Goal: Information Seeking & Learning: Learn about a topic

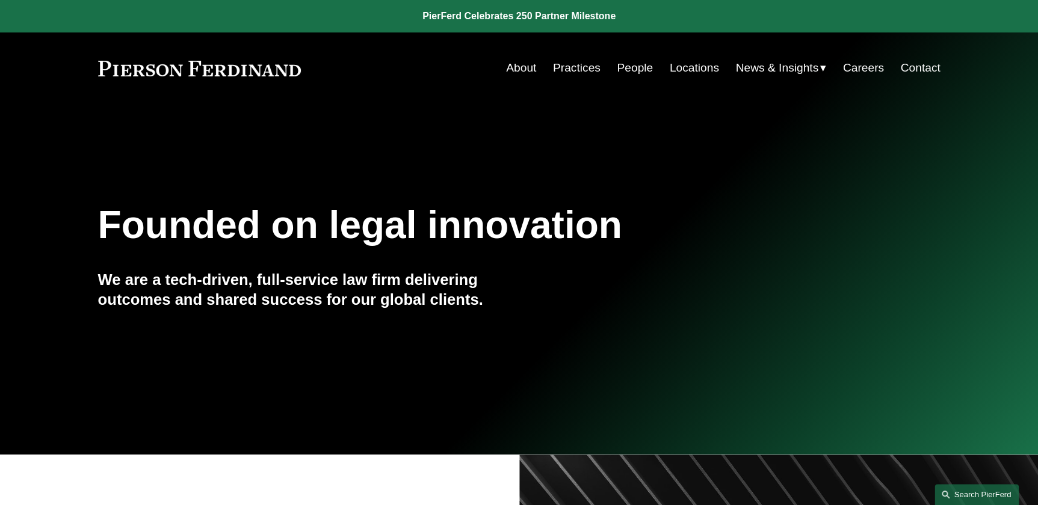
click at [965, 494] on link "Search this site" at bounding box center [976, 494] width 84 height 21
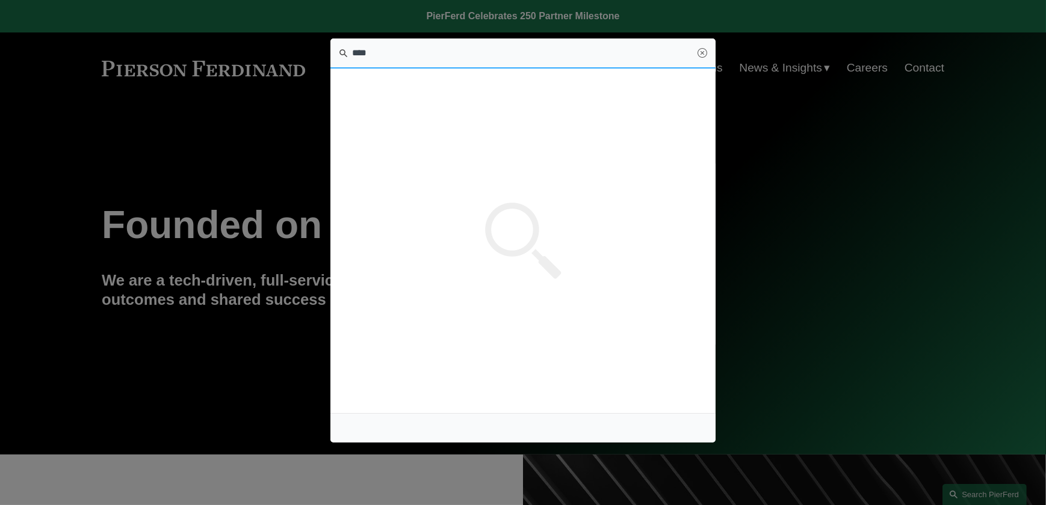
type input "****"
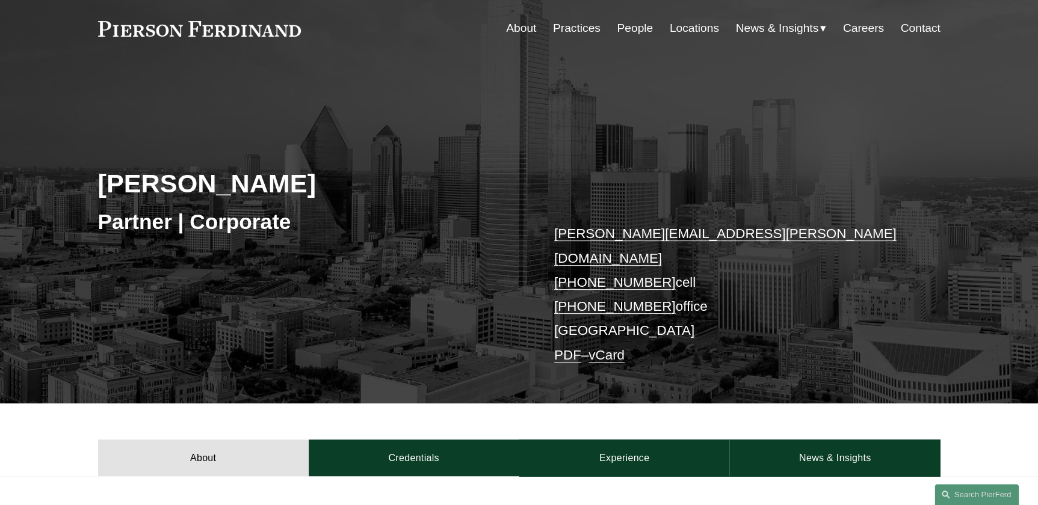
scroll to position [273, 0]
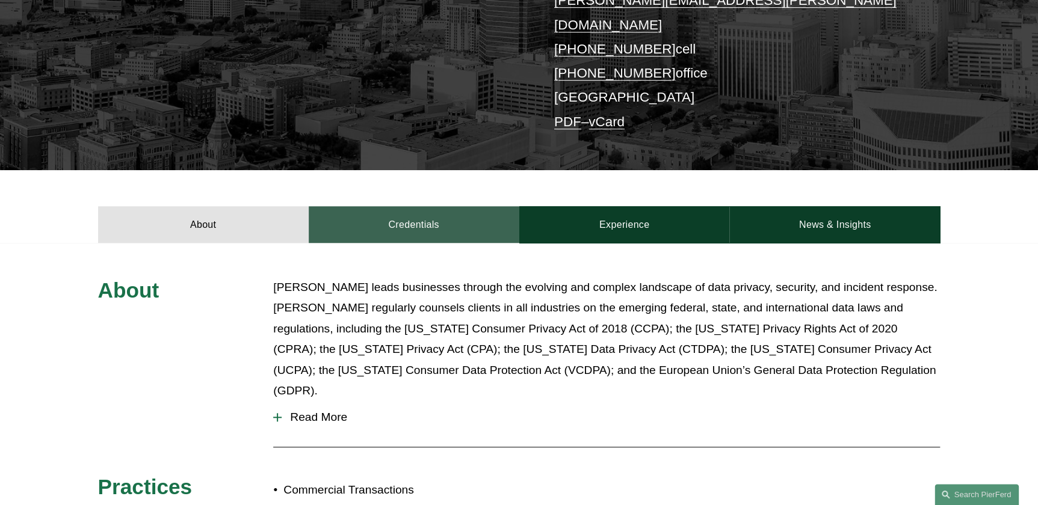
click at [436, 206] on link "Credentials" at bounding box center [414, 224] width 211 height 36
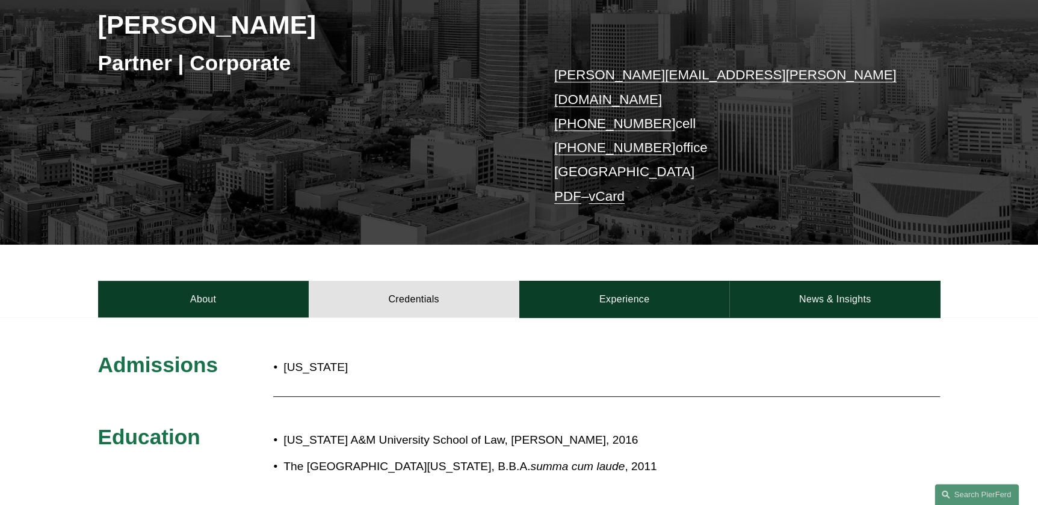
scroll to position [0, 0]
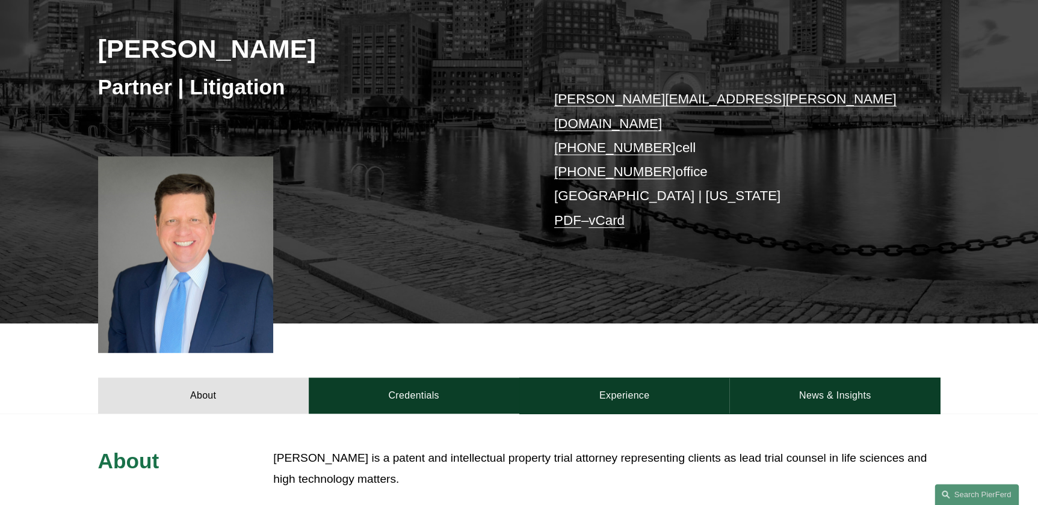
scroll to position [273, 0]
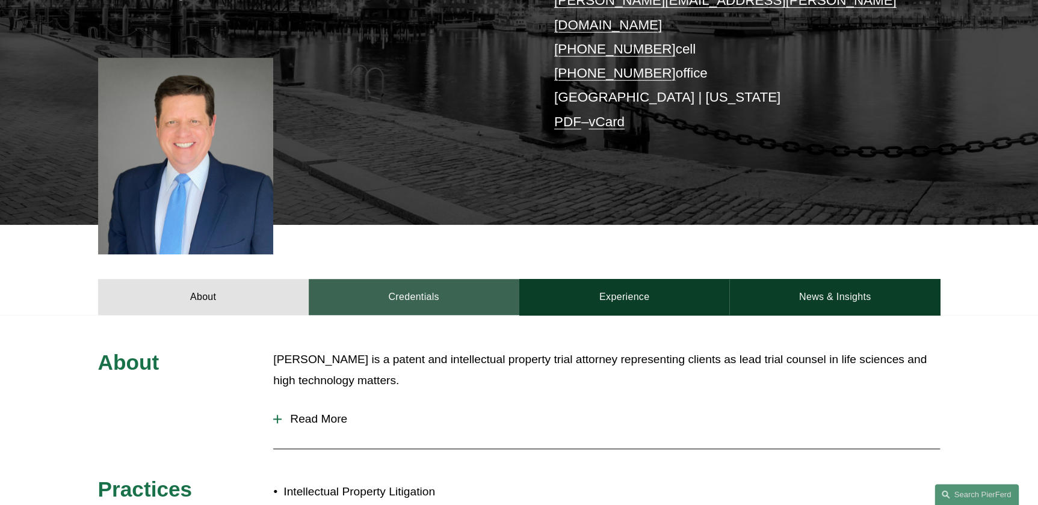
click at [378, 279] on link "Credentials" at bounding box center [414, 297] width 211 height 36
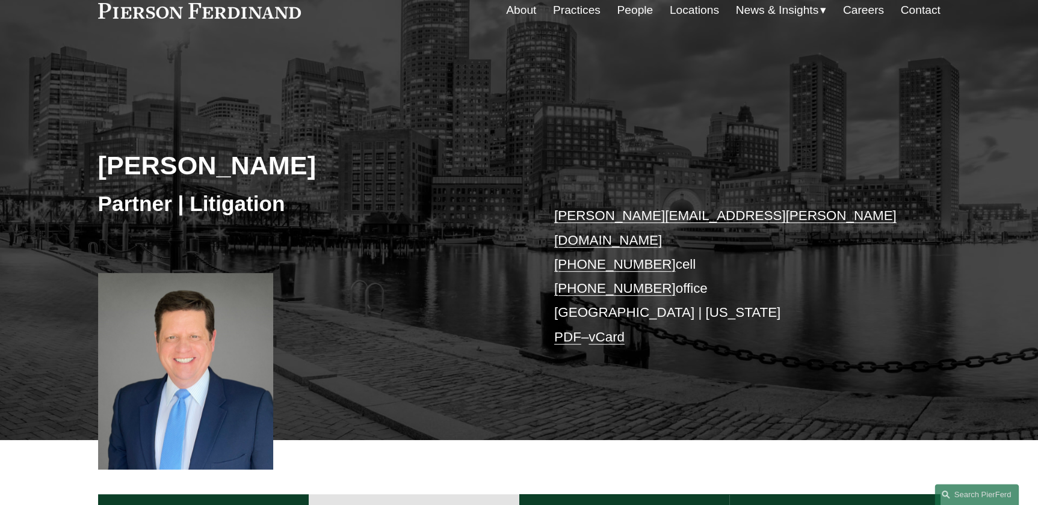
scroll to position [54, 0]
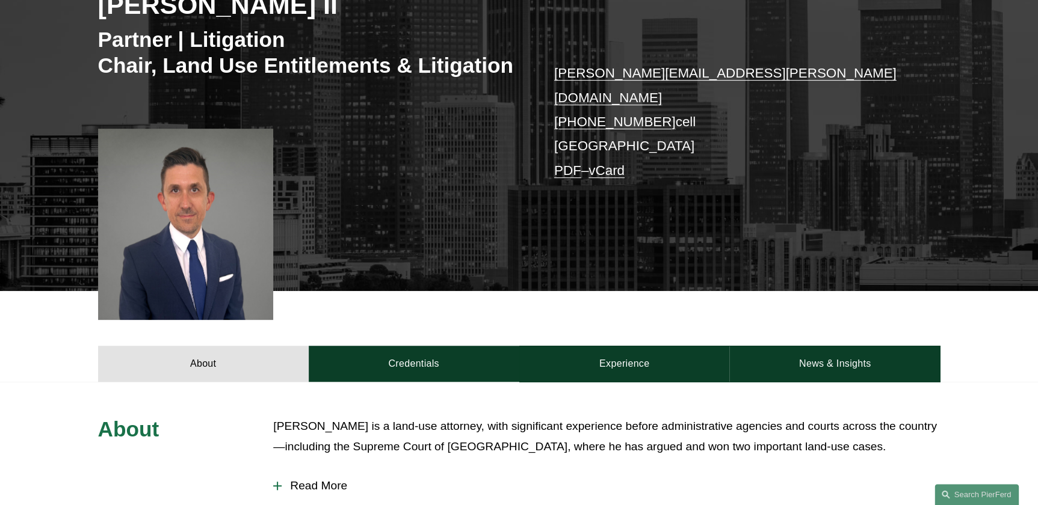
scroll to position [273, 0]
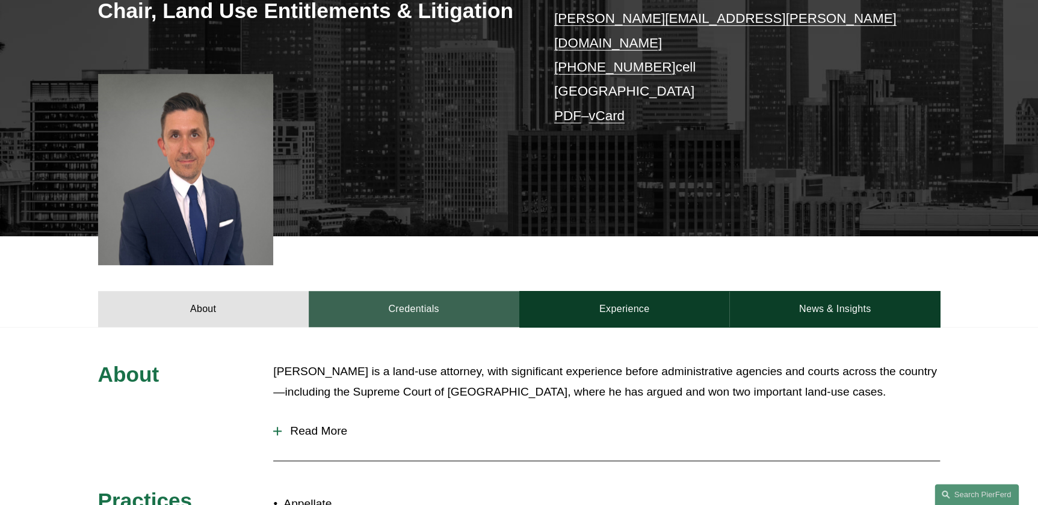
click at [377, 291] on link "Credentials" at bounding box center [414, 309] width 211 height 36
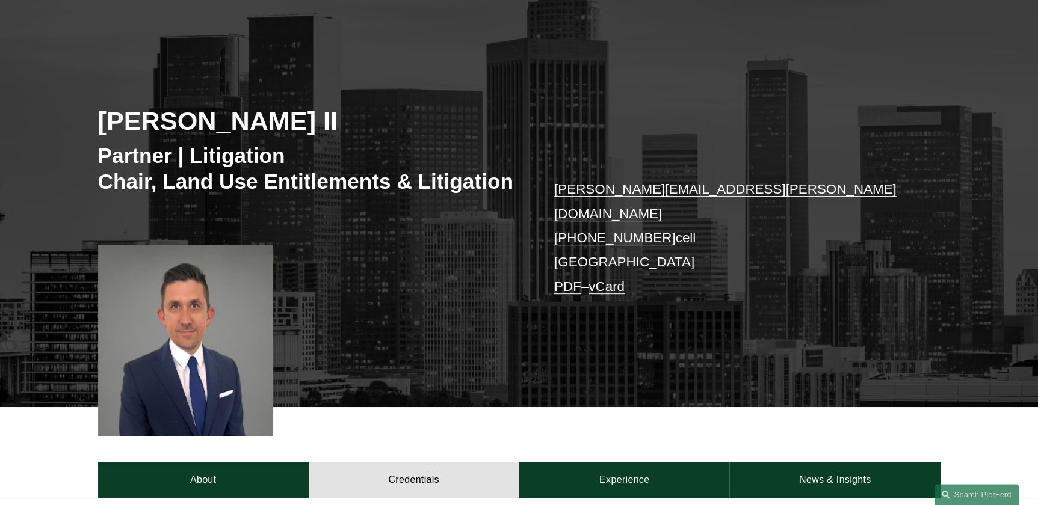
scroll to position [0, 0]
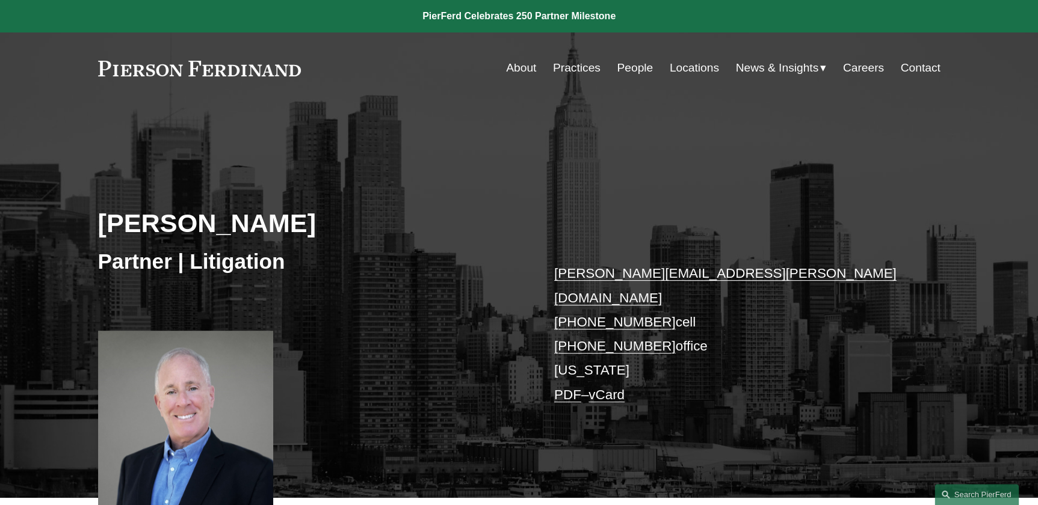
scroll to position [383, 0]
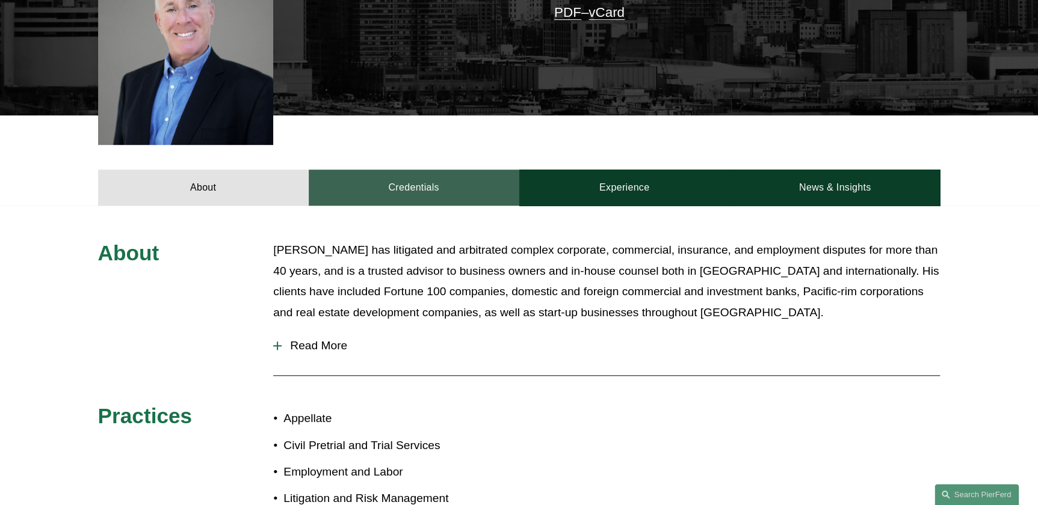
click at [413, 171] on link "Credentials" at bounding box center [414, 188] width 211 height 36
